Goal: Complete application form

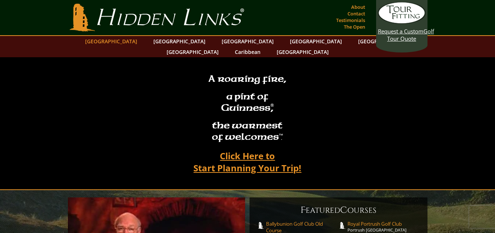
click at [122, 40] on link "[GEOGRAPHIC_DATA]" at bounding box center [110, 41] width 59 height 11
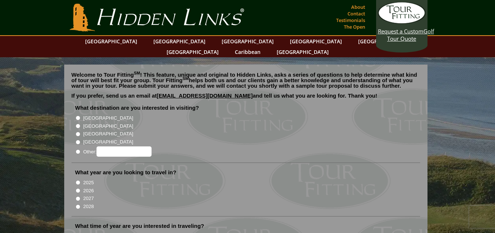
click at [77, 115] on input "[GEOGRAPHIC_DATA]" at bounding box center [78, 117] width 5 height 5
radio input "true"
click at [78, 188] on input "2026" at bounding box center [78, 190] width 5 height 5
radio input "true"
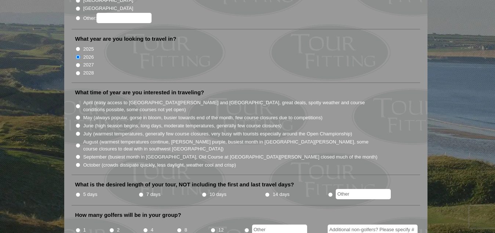
scroll to position [146, 0]
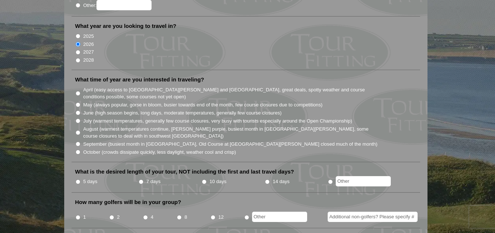
click at [77, 91] on input "April (easy access to St. Andrews and Ballybunion, great deals, spotty weather …" at bounding box center [78, 93] width 5 height 5
radio input "true"
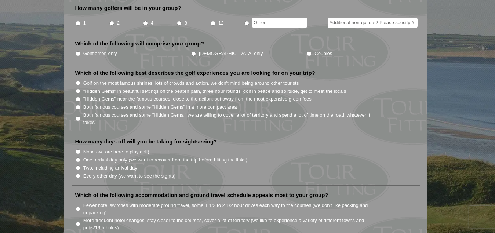
scroll to position [318, 0]
